Goal: Task Accomplishment & Management: Use online tool/utility

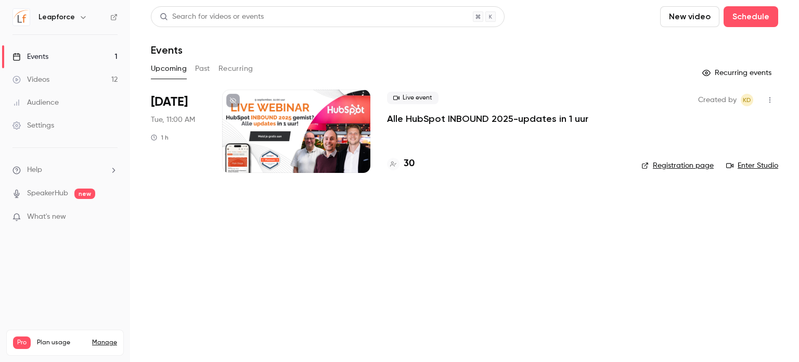
click at [314, 137] on div at bounding box center [296, 130] width 148 height 83
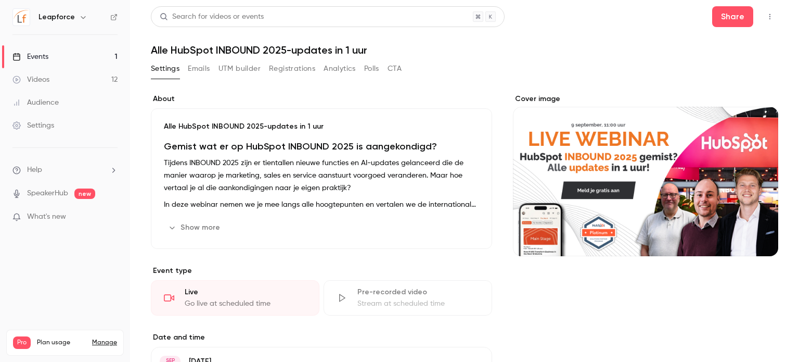
click at [287, 70] on button "Registrations" at bounding box center [292, 68] width 46 height 17
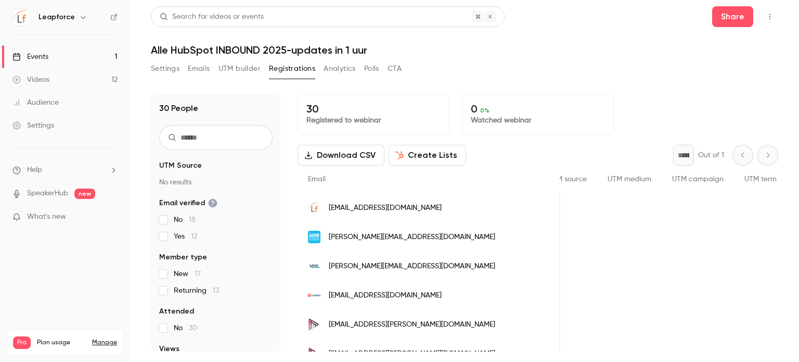
scroll to position [0, 459]
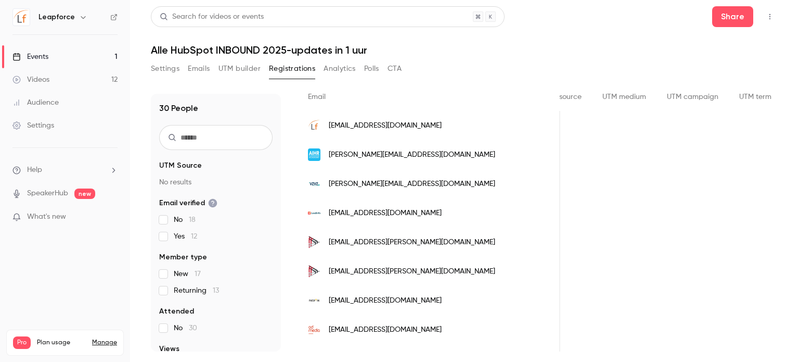
scroll to position [0, 0]
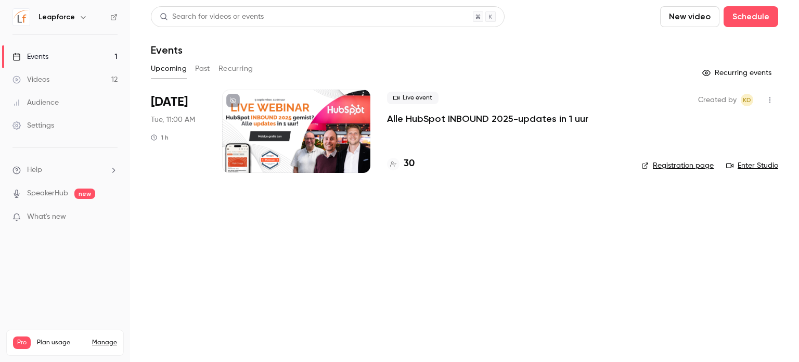
click at [62, 56] on link "Events 1" at bounding box center [65, 56] width 130 height 23
click at [61, 84] on link "Videos 12" at bounding box center [65, 79] width 130 height 23
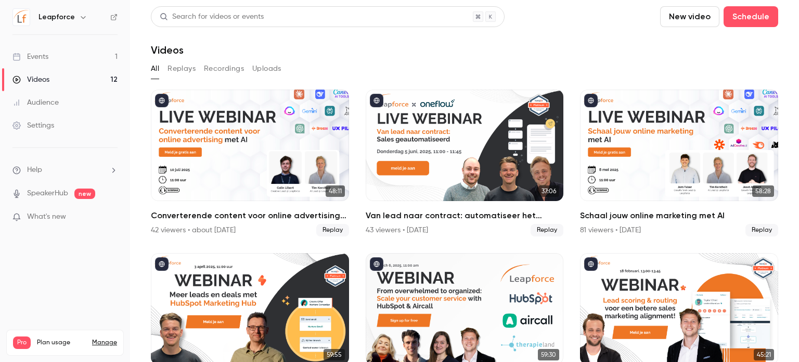
click at [175, 70] on button "Replays" at bounding box center [182, 68] width 28 height 17
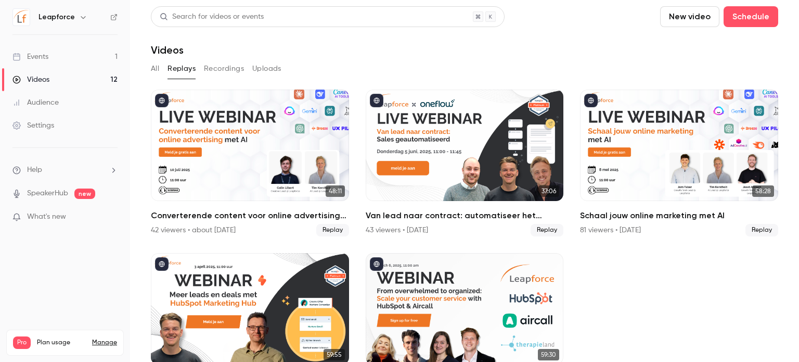
click at [207, 70] on button "Recordings" at bounding box center [224, 68] width 40 height 17
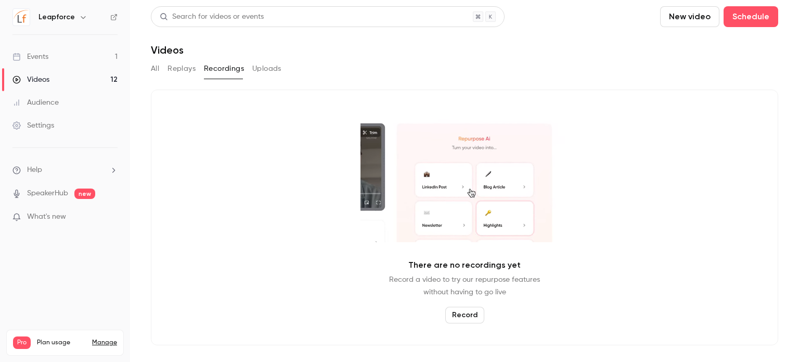
click at [259, 70] on button "Uploads" at bounding box center [266, 68] width 29 height 17
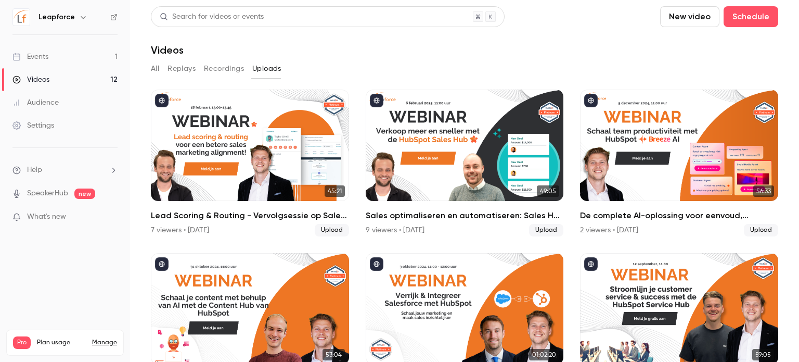
click at [153, 67] on button "All" at bounding box center [155, 68] width 8 height 17
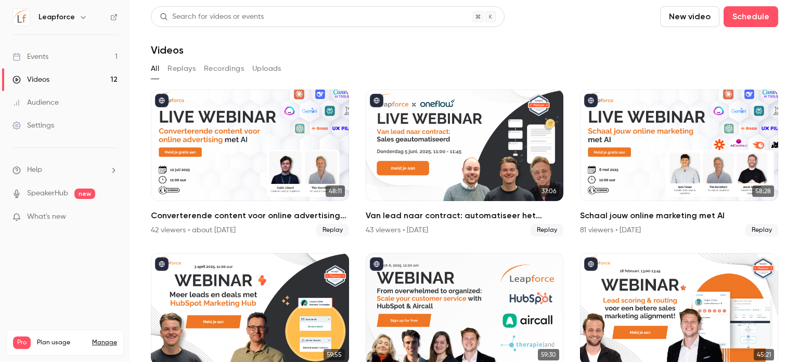
click at [60, 60] on link "Events 1" at bounding box center [65, 56] width 130 height 23
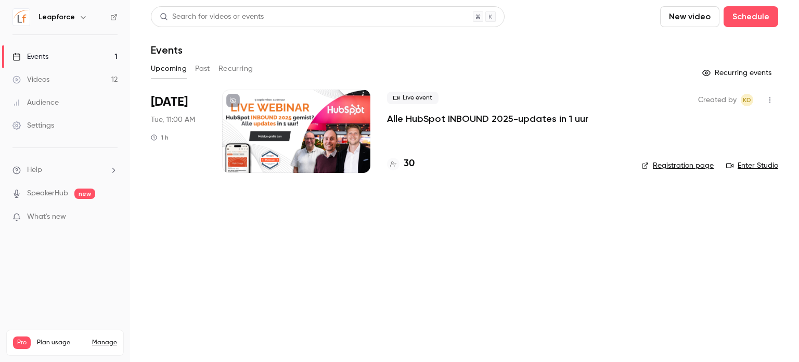
click at [202, 69] on button "Past" at bounding box center [202, 68] width 15 height 17
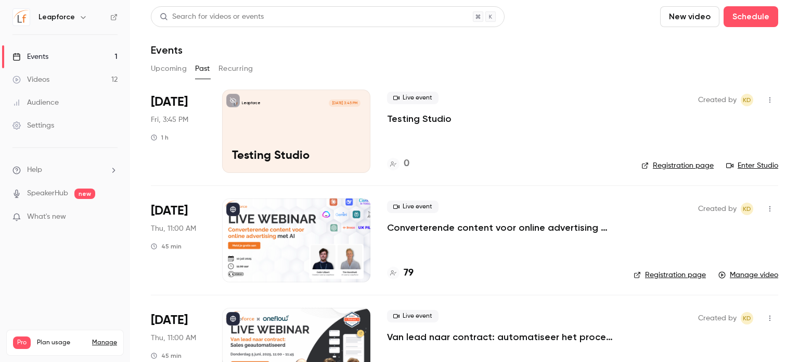
click at [227, 118] on div "Leapforce [DATE] 3:45 PM Testing Studio" at bounding box center [296, 130] width 148 height 83
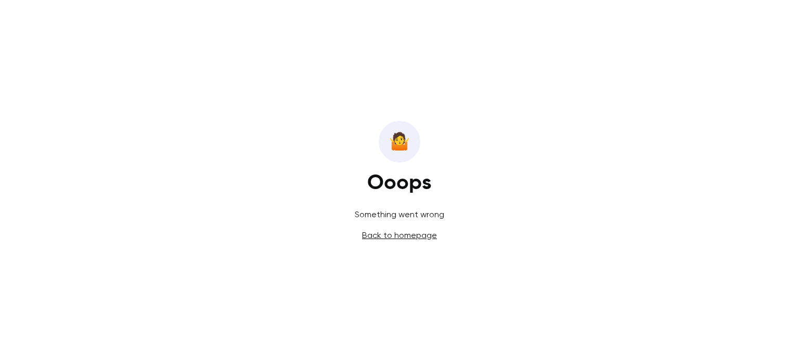
click at [381, 235] on link "Back to homepage" at bounding box center [399, 235] width 75 height 10
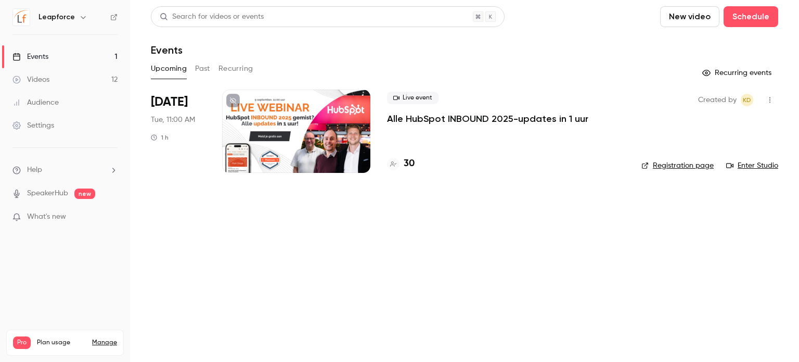
click at [197, 64] on button "Past" at bounding box center [202, 68] width 15 height 17
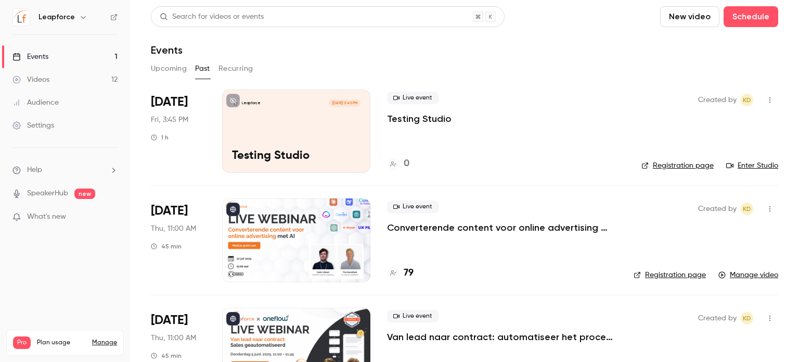
click at [435, 120] on p "Testing Studio" at bounding box center [419, 118] width 65 height 12
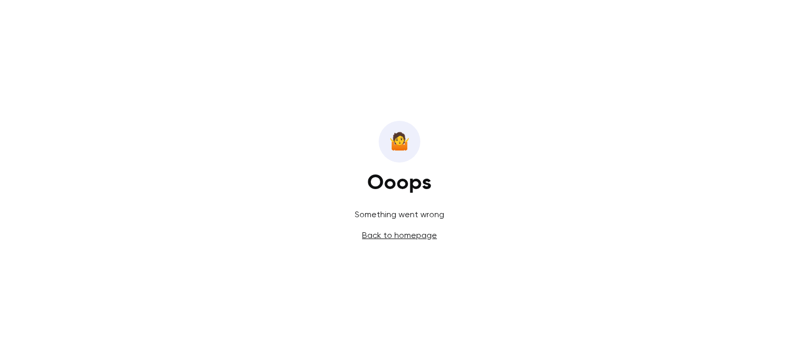
click at [404, 227] on div "🤷️ Ooops Something went wrong Back to homepage" at bounding box center [399, 181] width 799 height 362
click at [403, 236] on link "Back to homepage" at bounding box center [399, 235] width 75 height 10
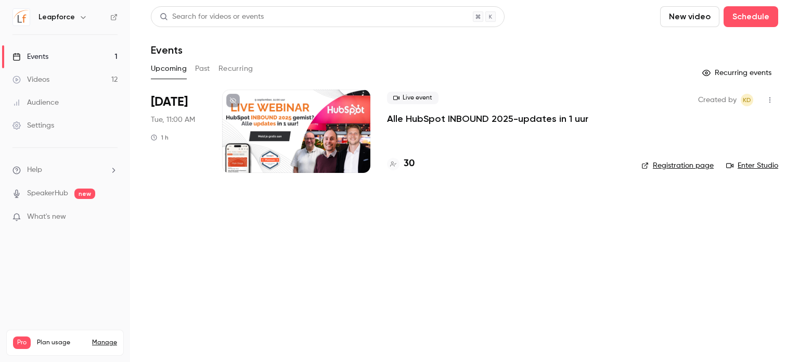
click at [199, 72] on button "Past" at bounding box center [202, 68] width 15 height 17
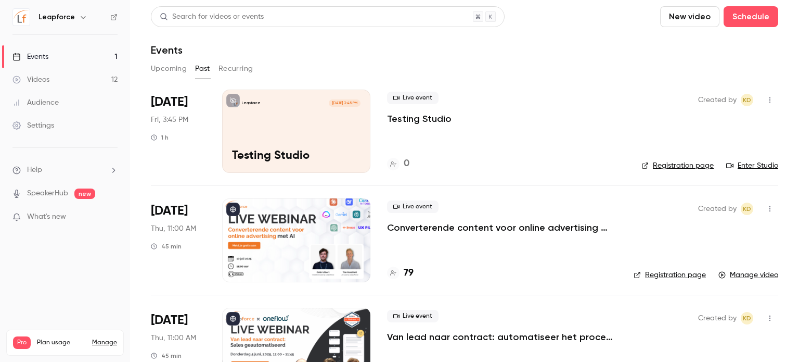
click at [171, 72] on button "Upcoming" at bounding box center [169, 68] width 36 height 17
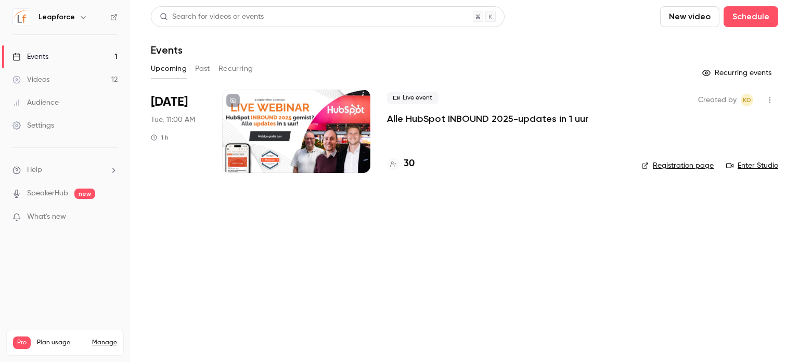
click at [767, 104] on button "button" at bounding box center [770, 100] width 17 height 17
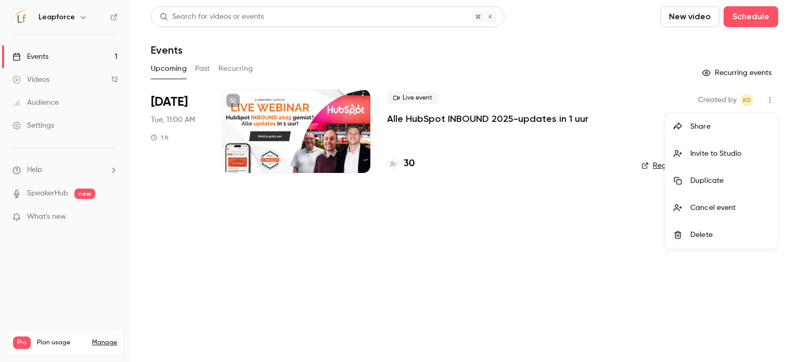
click at [265, 234] on div at bounding box center [399, 181] width 799 height 362
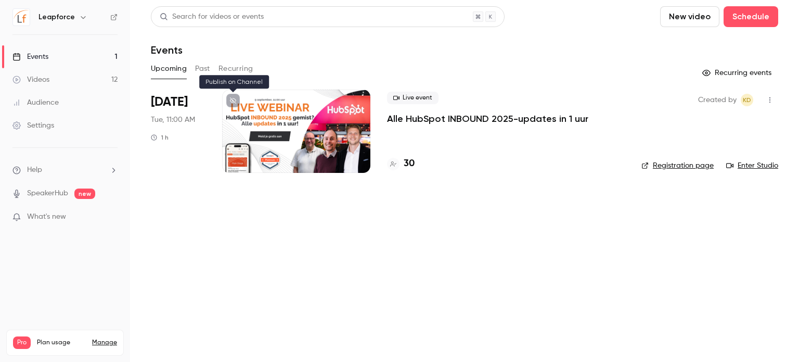
click at [234, 101] on icon at bounding box center [233, 100] width 6 height 6
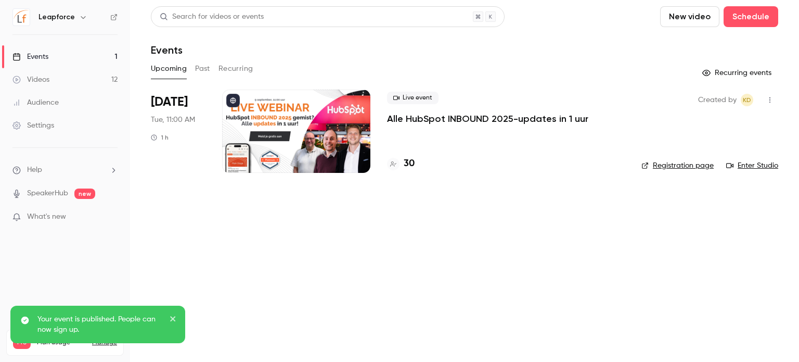
click at [174, 317] on icon "close" at bounding box center [172, 318] width 5 height 5
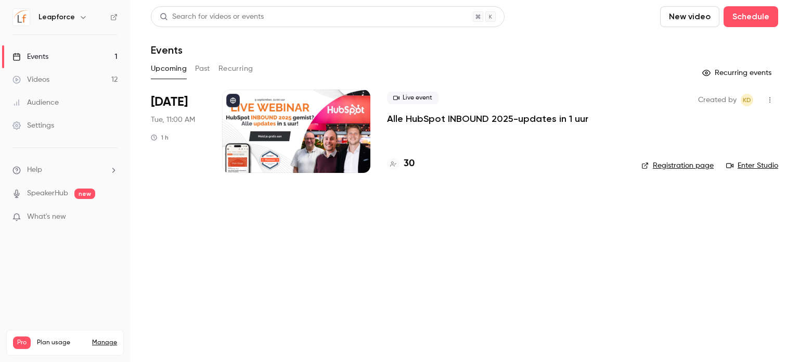
click at [769, 96] on icon "button" at bounding box center [770, 99] width 8 height 7
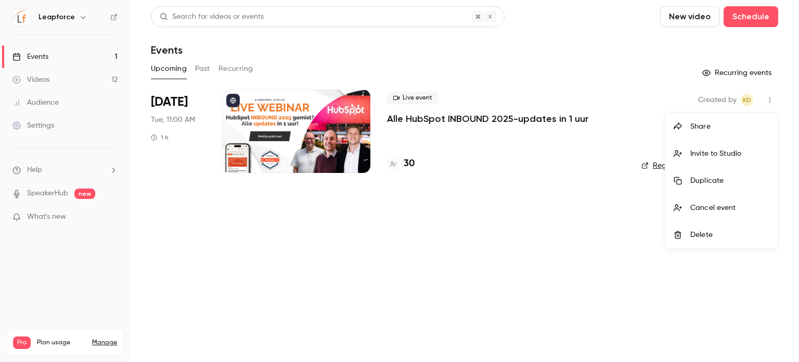
click at [689, 166] on li "Invite to Studio" at bounding box center [721, 153] width 112 height 27
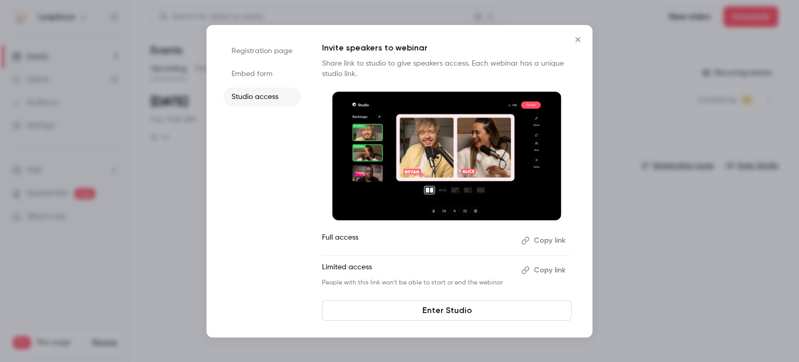
click at [489, 317] on link "Enter Studio" at bounding box center [447, 310] width 250 height 21
click at [572, 38] on icon "Close" at bounding box center [578, 39] width 12 height 8
